Goal: Task Accomplishment & Management: Complete application form

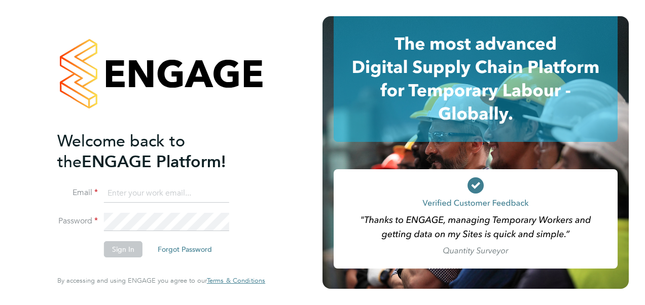
click at [142, 196] on input at bounding box center [166, 194] width 125 height 18
click at [187, 199] on input "nadia.haji@hruc.ac.uk" at bounding box center [166, 194] width 125 height 18
type input "n"
click at [167, 191] on input at bounding box center [166, 194] width 125 height 18
type input "promiseokechukwu3@gmail.com"
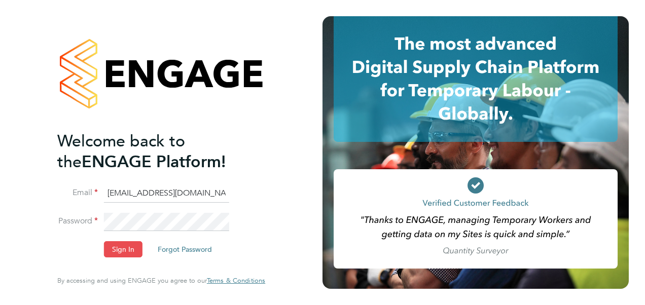
click at [118, 249] on button "Sign In" at bounding box center [123, 249] width 39 height 16
click at [127, 245] on button "Sign In" at bounding box center [123, 249] width 39 height 16
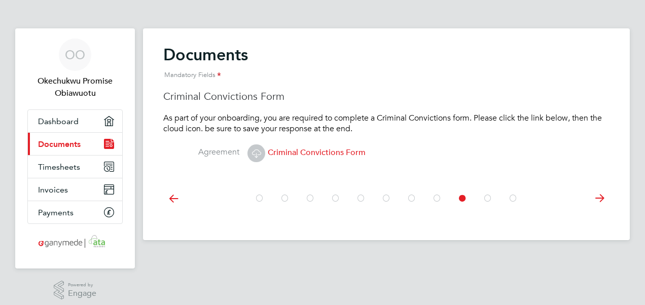
click at [308, 152] on span "Criminal Convictions Form" at bounding box center [307, 153] width 118 height 10
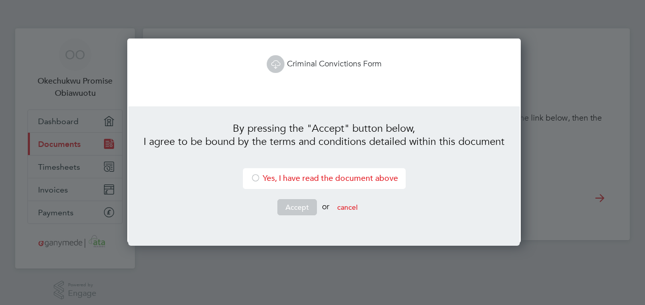
scroll to position [205, 391]
click at [253, 181] on div at bounding box center [256, 179] width 10 height 10
click at [292, 205] on button "Accept" at bounding box center [298, 207] width 40 height 16
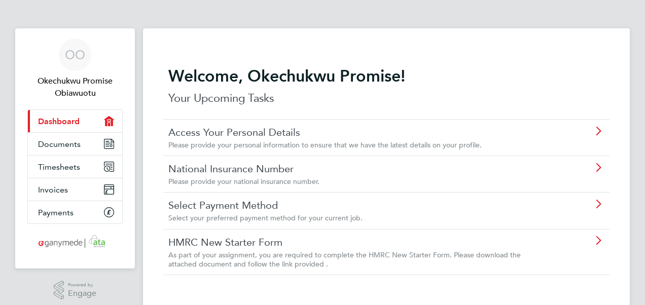
click at [237, 240] on link "HMRC New Starter Form" at bounding box center [357, 242] width 379 height 13
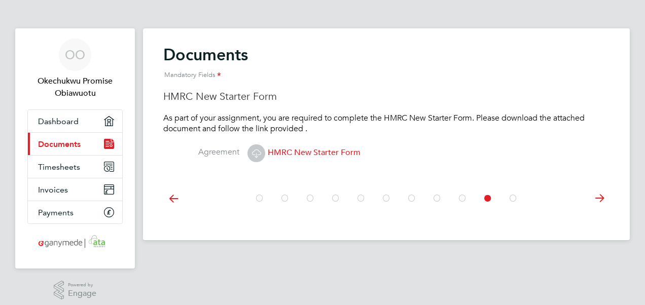
click at [275, 152] on span "HMRC New Starter Form" at bounding box center [304, 153] width 113 height 10
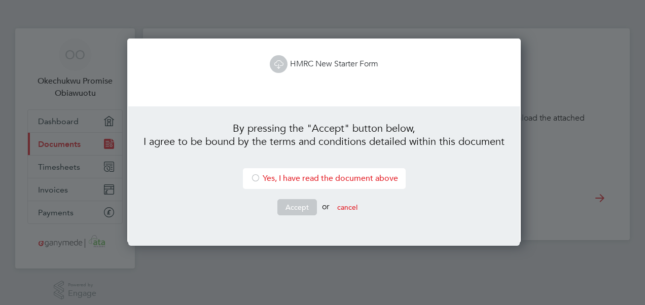
scroll to position [205, 391]
click at [254, 177] on div at bounding box center [256, 179] width 10 height 10
click at [301, 62] on link "HMRC New Starter Form" at bounding box center [324, 64] width 109 height 10
click at [291, 208] on button "Accept" at bounding box center [298, 207] width 40 height 16
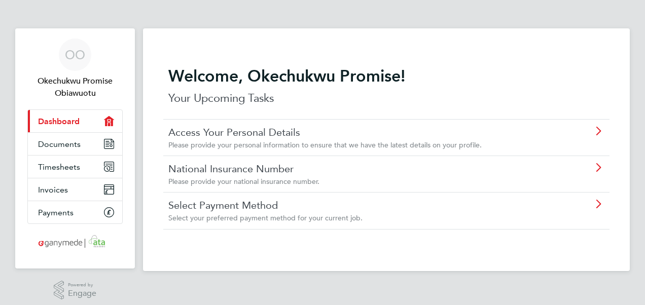
click at [261, 205] on link "Select Payment Method" at bounding box center [357, 205] width 379 height 13
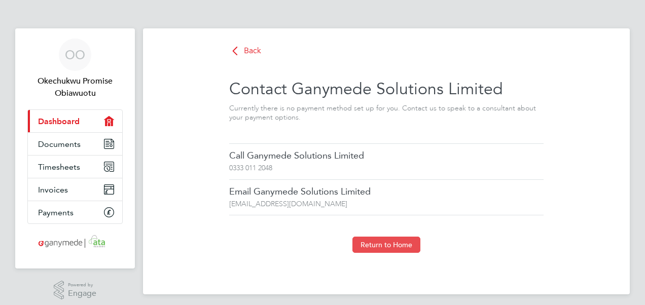
click at [374, 248] on button "Return to Home" at bounding box center [387, 245] width 68 height 16
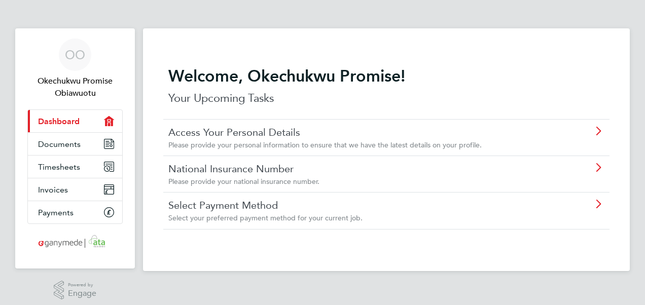
click at [70, 118] on span "Dashboard" at bounding box center [59, 122] width 42 height 10
click at [225, 132] on link "Access Your Personal Details" at bounding box center [357, 132] width 379 height 13
click at [230, 167] on link "National Insurance Number" at bounding box center [357, 168] width 379 height 13
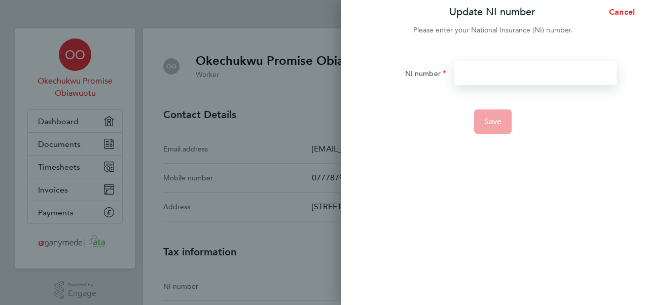
click at [473, 77] on input "NI number" at bounding box center [536, 73] width 162 height 24
type input "TJ524072A"
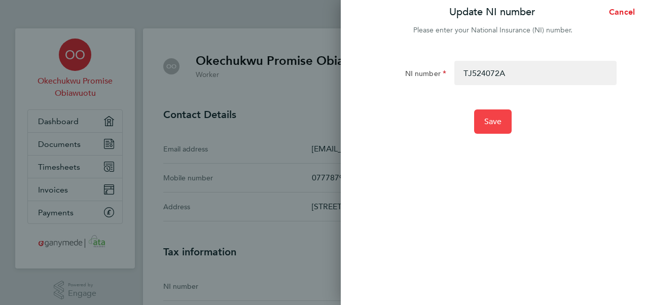
click at [489, 121] on span "Save" at bounding box center [493, 122] width 18 height 10
click at [412, 45] on div at bounding box center [493, 43] width 304 height 12
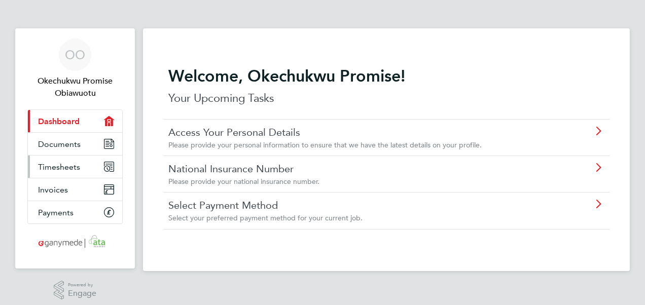
click at [72, 165] on span "Timesheets" at bounding box center [59, 167] width 42 height 10
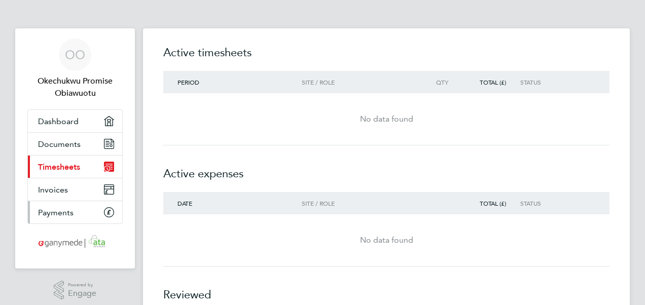
click at [58, 212] on span "Payments" at bounding box center [56, 213] width 36 height 10
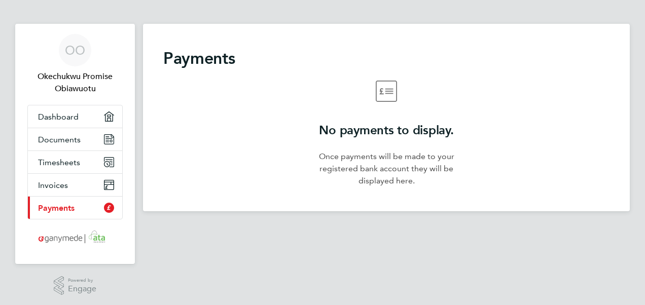
scroll to position [6, 0]
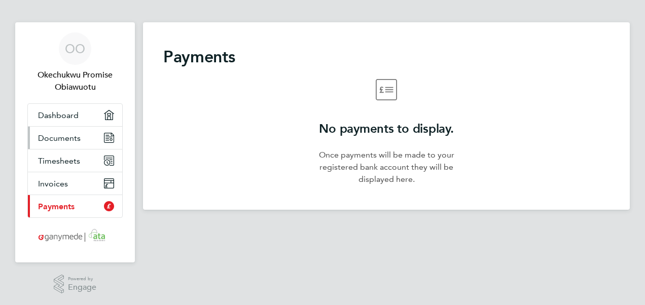
click at [69, 137] on span "Documents" at bounding box center [59, 138] width 43 height 10
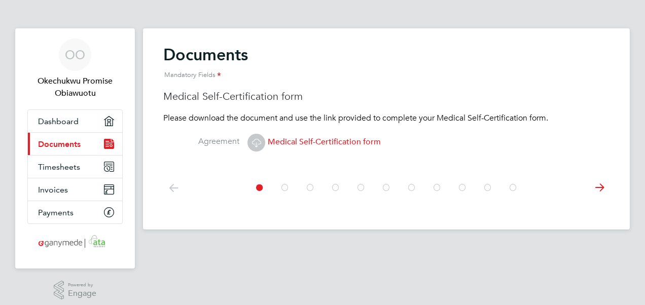
click at [257, 141] on icon at bounding box center [256, 142] width 13 height 13
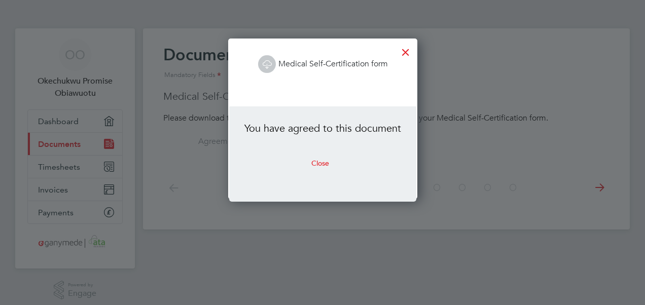
scroll to position [160, 188]
click at [318, 161] on button "Close" at bounding box center [320, 163] width 34 height 16
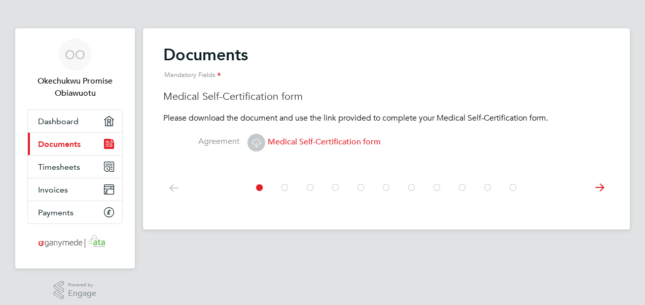
click at [317, 140] on span "Medical Self-Certification form" at bounding box center [314, 142] width 133 height 10
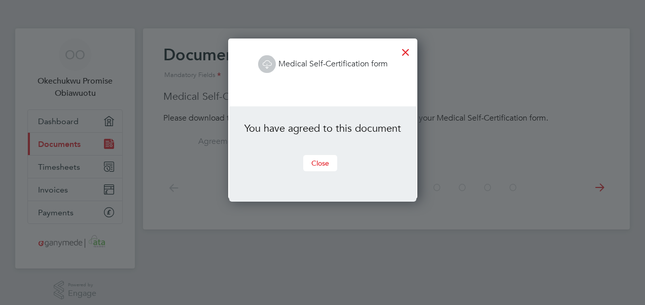
click at [320, 160] on button "Close" at bounding box center [320, 163] width 34 height 16
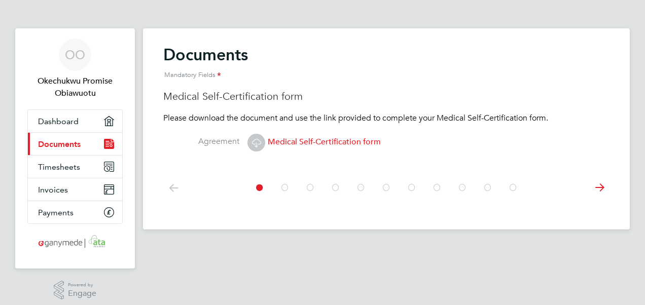
click at [598, 187] on icon at bounding box center [600, 188] width 20 height 23
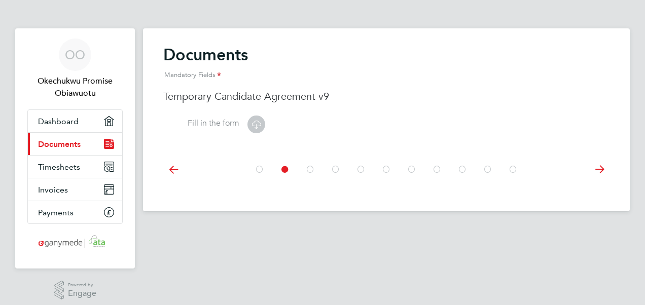
click at [600, 170] on icon at bounding box center [600, 169] width 20 height 23
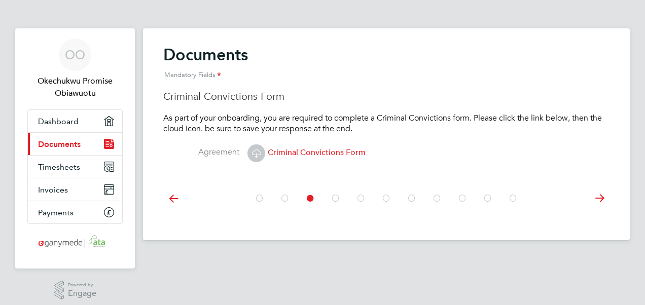
click at [328, 149] on span "Criminal Convictions Form" at bounding box center [307, 153] width 118 height 10
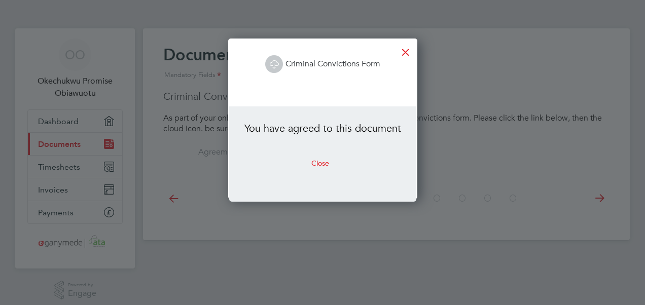
scroll to position [160, 188]
click at [320, 162] on button "Close" at bounding box center [320, 163] width 34 height 16
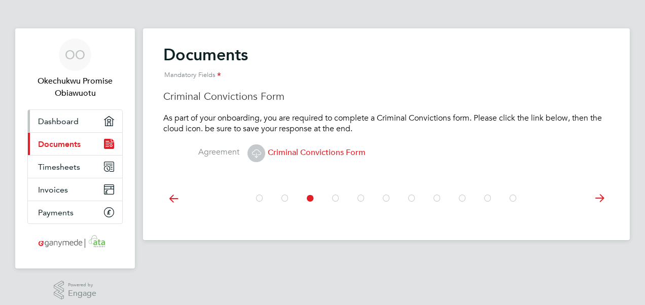
click at [71, 120] on span "Dashboard" at bounding box center [58, 122] width 41 height 10
click at [257, 153] on icon at bounding box center [256, 153] width 13 height 13
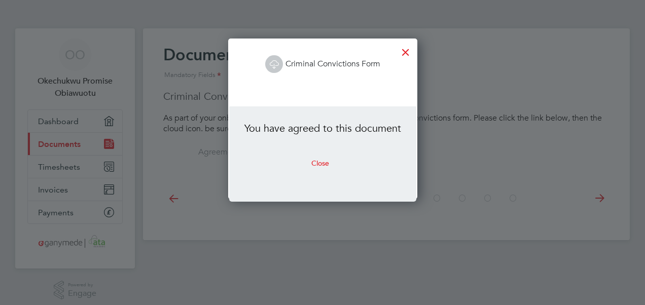
scroll to position [160, 188]
click at [315, 162] on button "Close" at bounding box center [320, 163] width 34 height 16
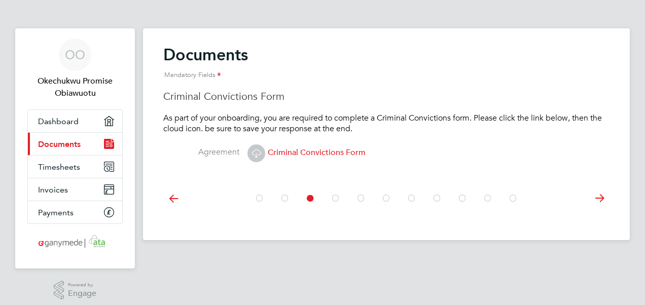
click at [301, 152] on span "Criminal Convictions Form" at bounding box center [307, 153] width 118 height 10
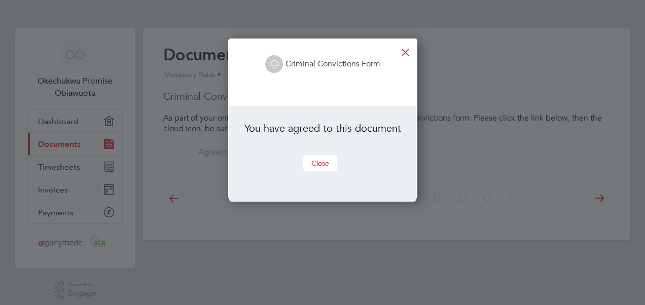
click at [321, 163] on button "Close" at bounding box center [320, 163] width 34 height 16
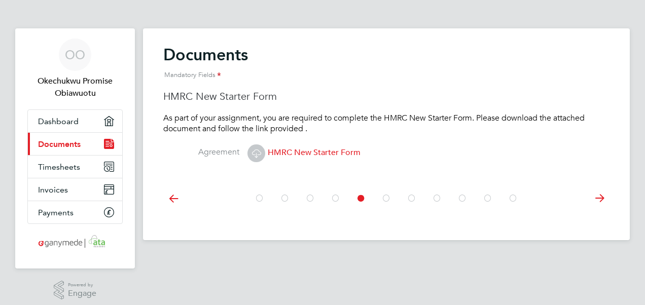
click at [279, 152] on span "HMRC New Starter Form" at bounding box center [304, 153] width 113 height 10
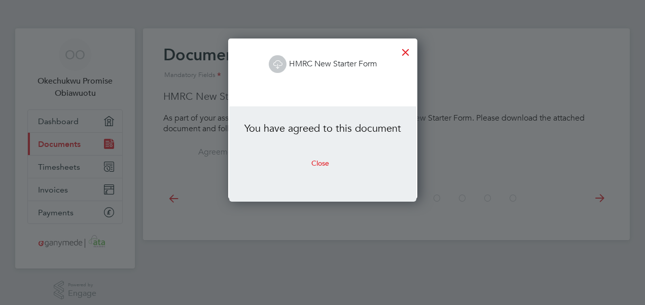
scroll to position [160, 188]
click at [319, 162] on button "Close" at bounding box center [320, 163] width 34 height 16
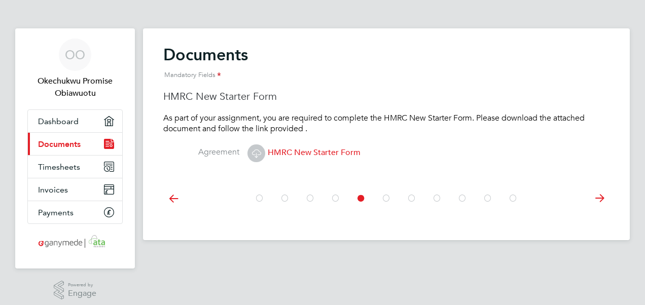
click at [172, 198] on icon at bounding box center [173, 198] width 20 height 23
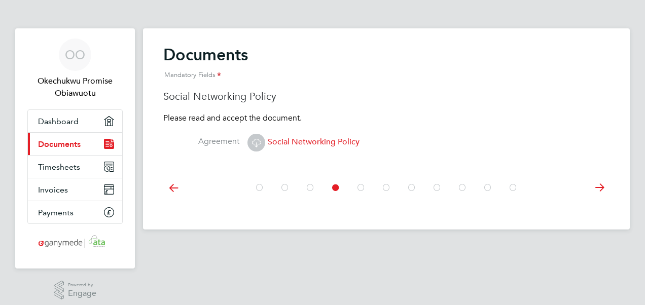
click at [257, 143] on icon at bounding box center [256, 142] width 13 height 13
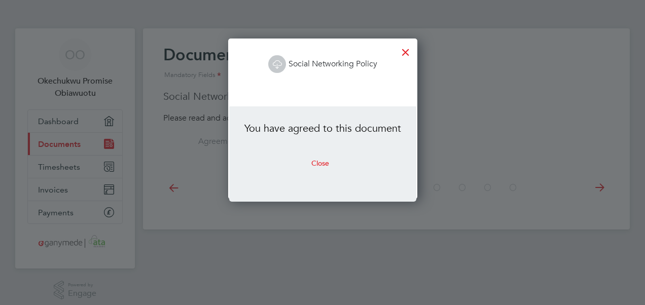
scroll to position [160, 188]
click at [313, 162] on button "Close" at bounding box center [320, 163] width 34 height 16
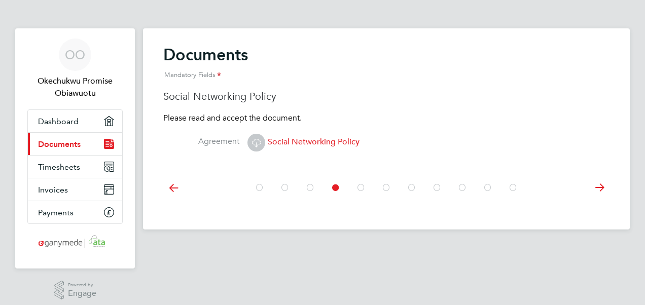
click at [175, 188] on icon at bounding box center [173, 188] width 20 height 23
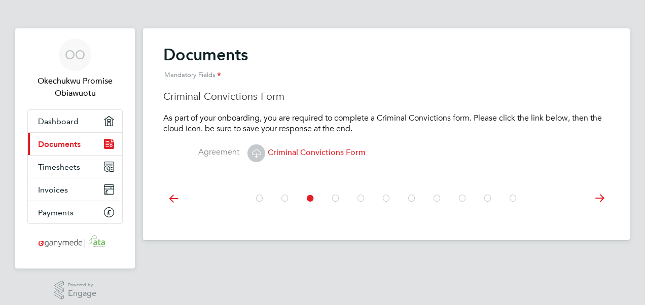
click at [175, 188] on icon at bounding box center [173, 198] width 20 height 23
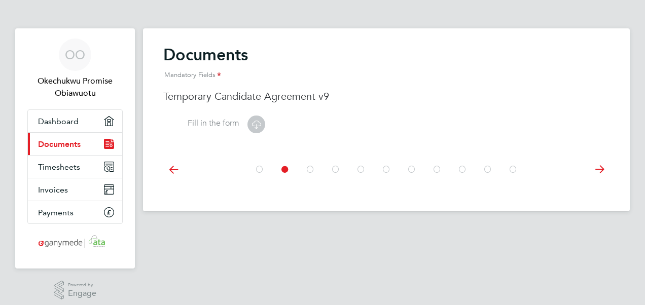
click at [174, 171] on icon at bounding box center [173, 169] width 20 height 23
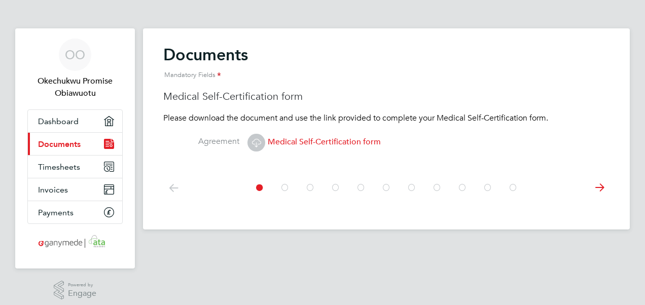
click at [259, 141] on icon at bounding box center [256, 142] width 13 height 13
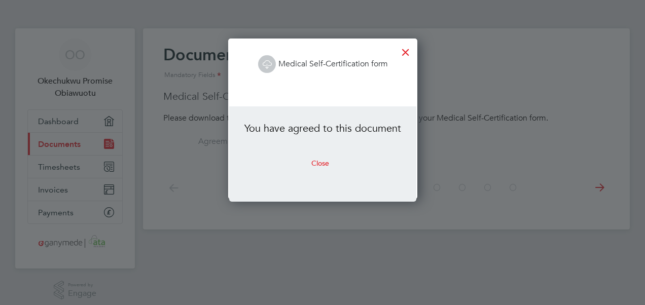
scroll to position [160, 188]
click at [323, 160] on button "Close" at bounding box center [320, 163] width 34 height 16
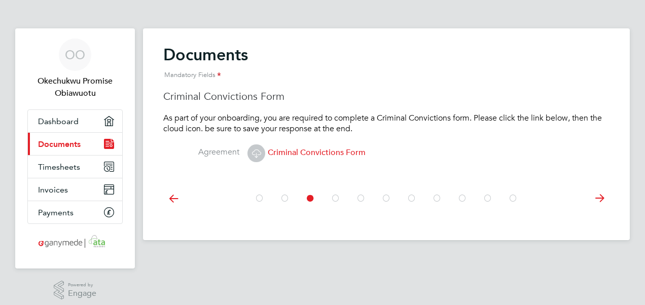
click at [293, 152] on span "Criminal Convictions Form" at bounding box center [307, 153] width 118 height 10
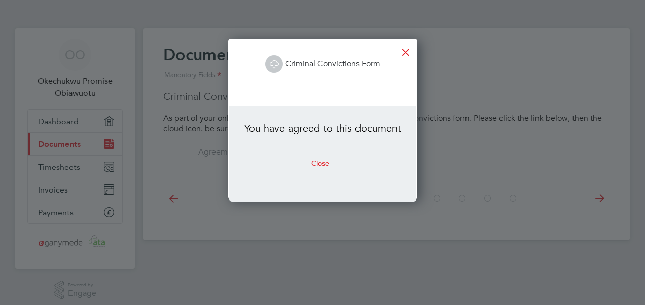
scroll to position [160, 188]
click at [322, 166] on button "Close" at bounding box center [320, 163] width 34 height 16
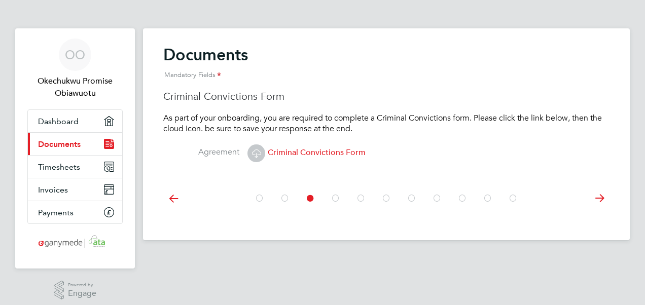
click at [254, 153] on icon at bounding box center [256, 153] width 13 height 13
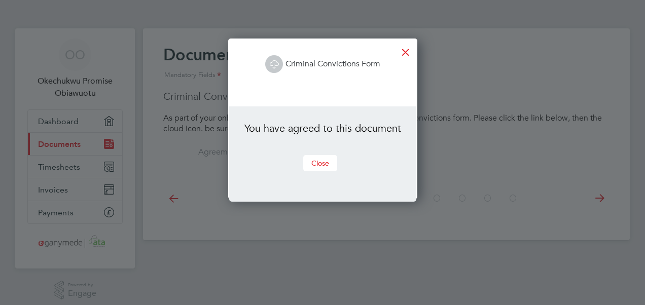
click at [318, 160] on button "Close" at bounding box center [320, 163] width 34 height 16
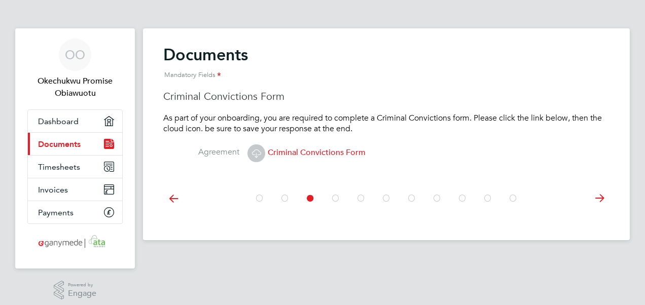
click at [248, 157] on icon at bounding box center [257, 153] width 18 height 23
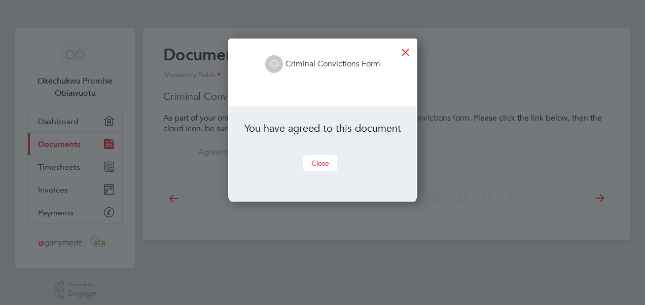
click at [318, 165] on button "Close" at bounding box center [320, 163] width 34 height 16
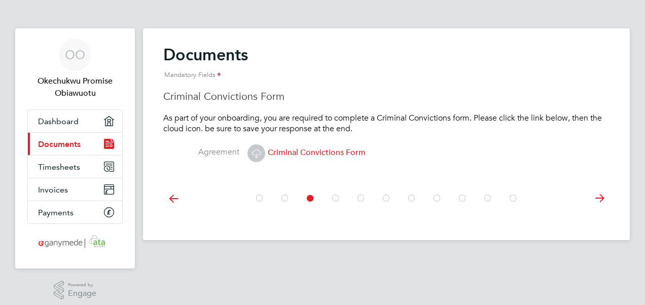
click at [279, 150] on span "Criminal Convictions Form" at bounding box center [307, 153] width 118 height 10
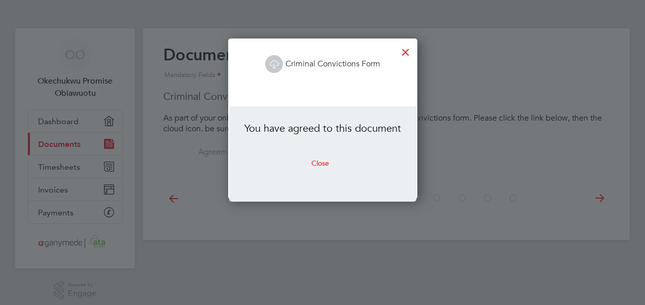
click at [300, 63] on link "Criminal Convictions Form" at bounding box center [322, 64] width 115 height 10
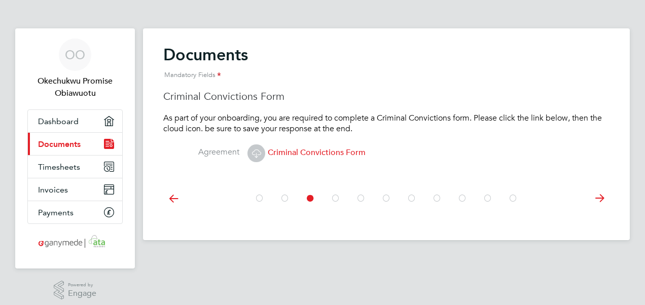
click at [291, 149] on span "Criminal Convictions Form" at bounding box center [307, 153] width 118 height 10
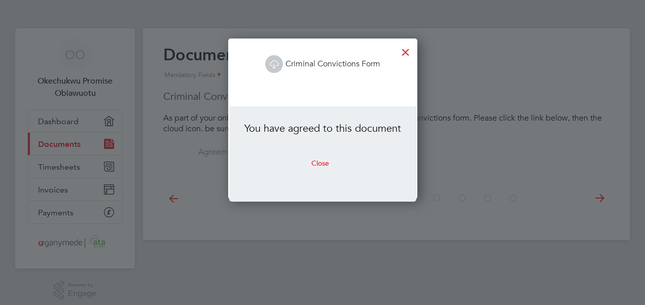
scroll to position [160, 188]
click at [329, 59] on link "Criminal Convictions Form" at bounding box center [322, 64] width 115 height 10
click at [402, 53] on div at bounding box center [406, 50] width 18 height 18
